Goal: Use online tool/utility: Utilize a website feature to perform a specific function

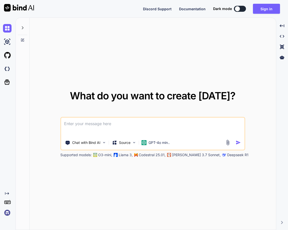
click at [6, 212] on img at bounding box center [7, 213] width 9 height 9
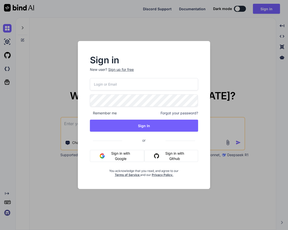
click at [102, 80] on input "email" at bounding box center [144, 84] width 108 height 12
paste input "[EMAIL_ADDRESS][DOMAIN_NAME]"
type input "[EMAIL_ADDRESS][DOMAIN_NAME]"
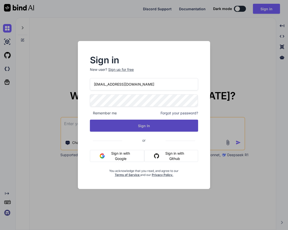
click at [144, 130] on button "Sign In" at bounding box center [144, 126] width 108 height 12
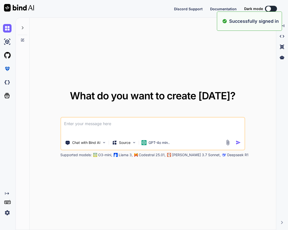
type textarea "x"
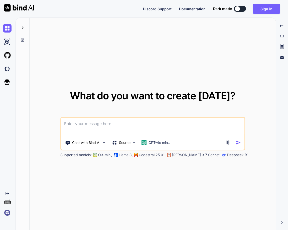
click at [6, 214] on img at bounding box center [7, 213] width 9 height 9
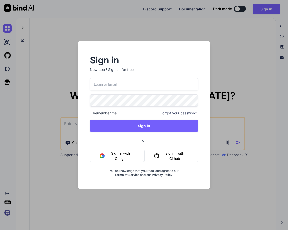
click at [99, 87] on input "email" at bounding box center [144, 84] width 108 height 12
paste input "test1test@yopmail.com"
type input "test1test@yopmail.com"
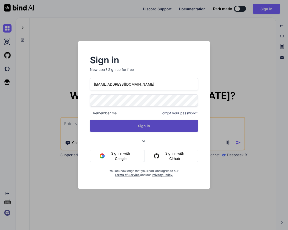
click at [140, 125] on button "Sign In" at bounding box center [144, 126] width 108 height 12
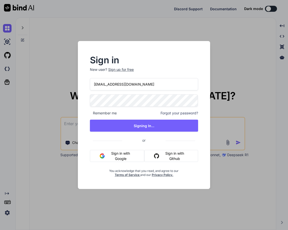
type textarea "x"
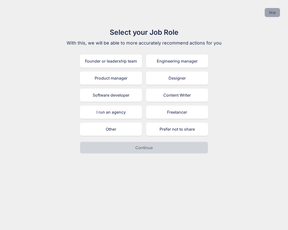
click at [273, 12] on button "Skip" at bounding box center [272, 12] width 15 height 9
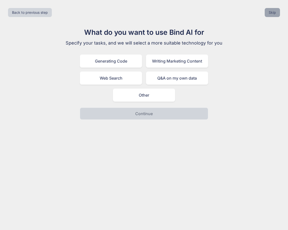
click at [273, 12] on button "Skip" at bounding box center [272, 12] width 15 height 9
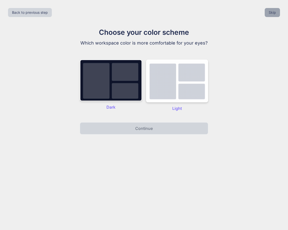
click at [273, 12] on button "Skip" at bounding box center [272, 12] width 15 height 9
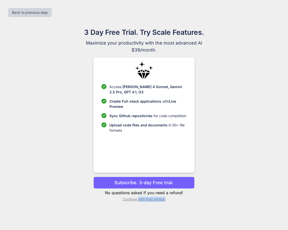
drag, startPoint x: 138, startPoint y: 203, endPoint x: 140, endPoint y: 199, distance: 3.8
click at [140, 199] on div "3 Day Free Trial. Try Scale Features. Maximize your productivity with the most …" at bounding box center [144, 116] width 224 height 179
click at [140, 199] on p "Continue with free version" at bounding box center [143, 199] width 101 height 5
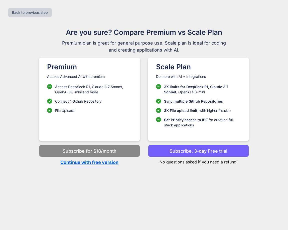
click at [102, 163] on p "Continue with free version" at bounding box center [89, 162] width 101 height 7
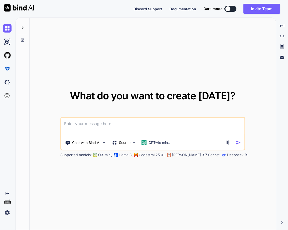
type textarea "x"
click at [6, 82] on img at bounding box center [7, 82] width 9 height 9
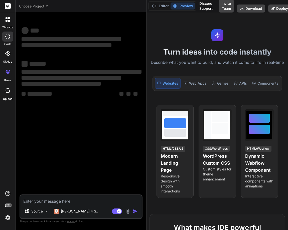
drag, startPoint x: 105, startPoint y: 58, endPoint x: 196, endPoint y: 54, distance: 91.0
click at [196, 54] on div "Choose Project Created with Pixso. Bind AI Web Search Created with Pixso. Code …" at bounding box center [152, 115] width 272 height 230
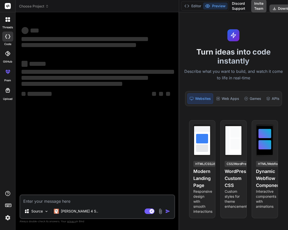
type textarea "x"
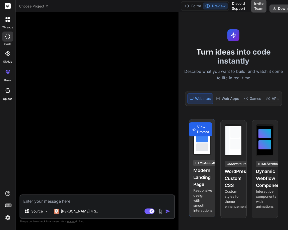
click at [202, 132] on span "View Prompt" at bounding box center [203, 129] width 12 height 10
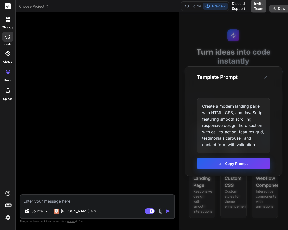
click at [228, 164] on button "Copy Prompt" at bounding box center [234, 163] width 74 height 11
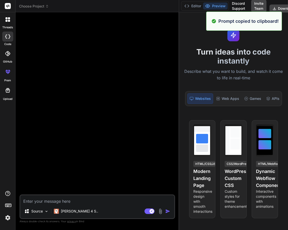
click at [51, 193] on div at bounding box center [98, 105] width 154 height 178
click at [47, 199] on textarea at bounding box center [97, 199] width 154 height 9
paste textarea "Create a modern landing page with HTML, CSS, and JavaScript featuring smooth sc…"
type textarea "Create a modern landing page with HTML, CSS, and JavaScript featuring smooth sc…"
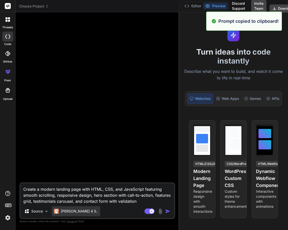
type textarea "x"
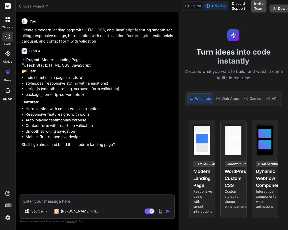
type textarea "x"
type textarea "g"
type textarea "x"
type textarea "go"
type textarea "x"
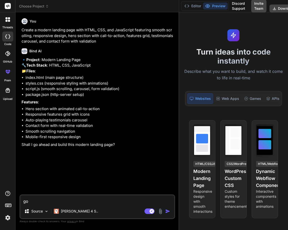
type textarea "go"
type textarea "x"
type textarea "go a"
type textarea "x"
type textarea "go ah"
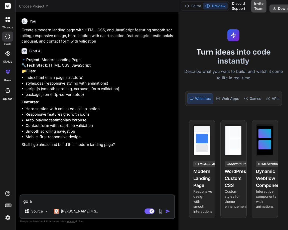
type textarea "x"
type textarea "go ahe"
type textarea "x"
type textarea "go ahea"
type textarea "x"
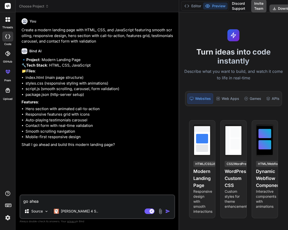
type textarea "go ahead"
type textarea "x"
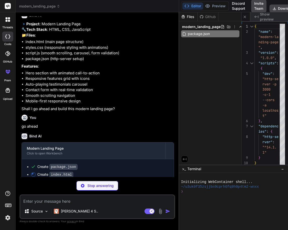
scroll to position [53, 0]
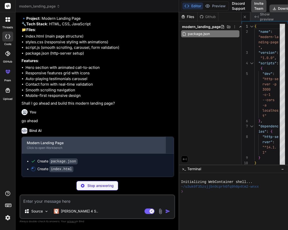
type textarea "x"
type textarea "script> </body> </html>"
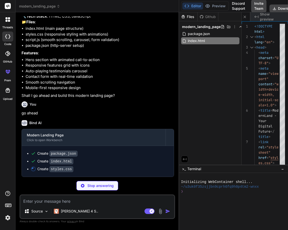
scroll to position [60, 0]
type textarea "x"
type textarea "rd, .contact-form { padding: 1.5rem; } }"
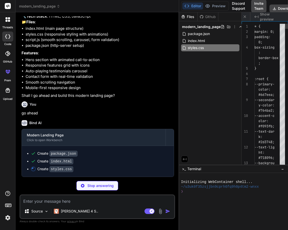
scroll to position [0, 86]
type textarea "x"
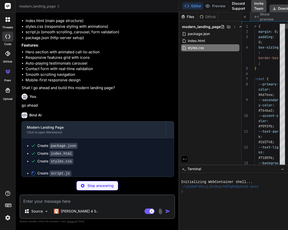
type textarea "padding: 1.5rem; } }"
type textarea "x"
type textarea "y: 0; } } `; document.head.appendChild(style);"
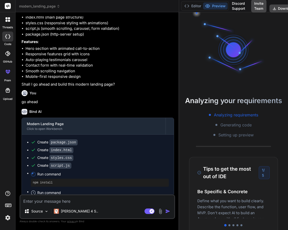
scroll to position [24, 0]
type textarea "x"
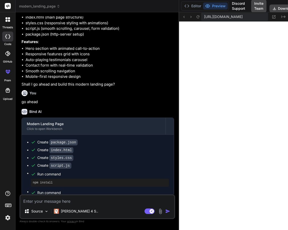
scroll to position [238, 0]
click at [7, 221] on img at bounding box center [8, 218] width 9 height 9
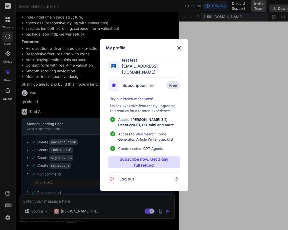
click at [132, 178] on span "Log out" at bounding box center [126, 179] width 15 height 6
